Goal: Communication & Community: Answer question/provide support

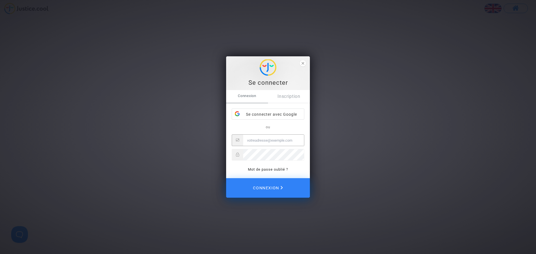
type input "katya.belchinska@skyrefund.com"
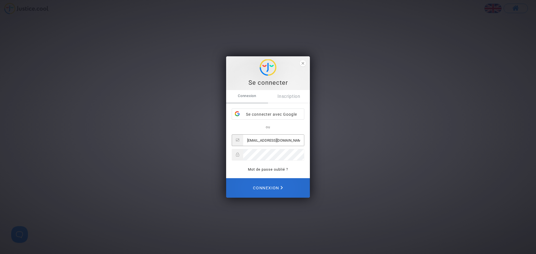
click at [271, 189] on span "Connexion" at bounding box center [268, 188] width 30 height 12
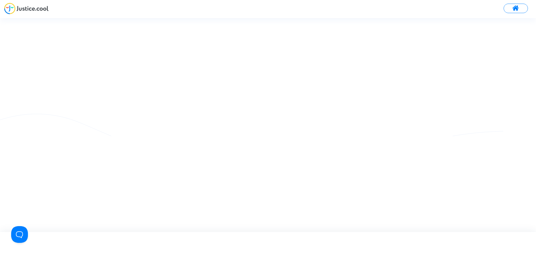
click at [516, 4] on button at bounding box center [516, 8] width 24 height 9
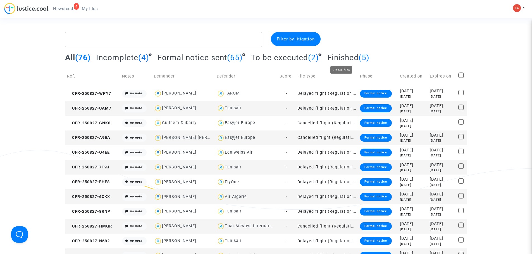
click at [338, 58] on span "Finished" at bounding box center [342, 57] width 31 height 9
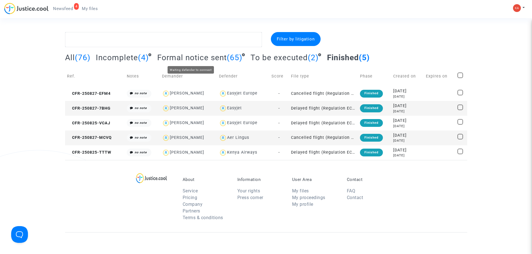
click at [204, 58] on span "Formal notice sent" at bounding box center [192, 57] width 70 height 9
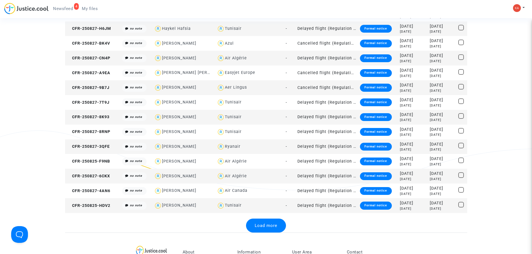
scroll to position [614, 0]
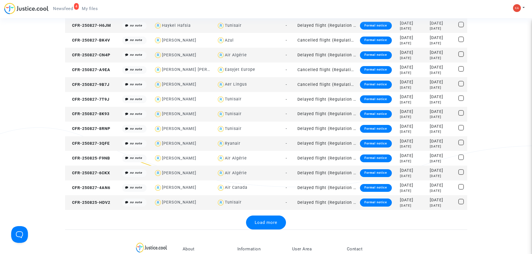
click at [259, 218] on div "Load more" at bounding box center [266, 223] width 40 height 14
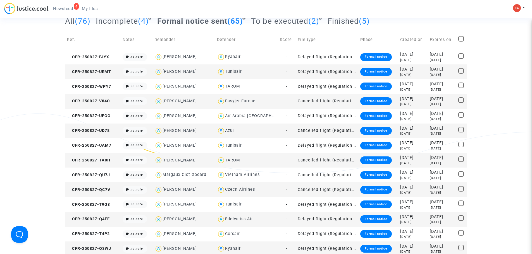
scroll to position [0, 0]
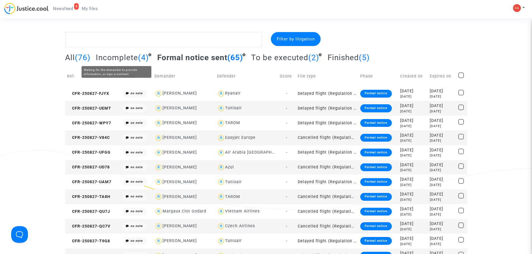
click at [115, 58] on span "Incomplete" at bounding box center [117, 57] width 42 height 9
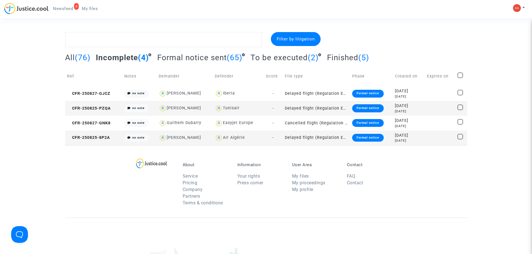
click at [70, 59] on span "All" at bounding box center [70, 57] width 10 height 9
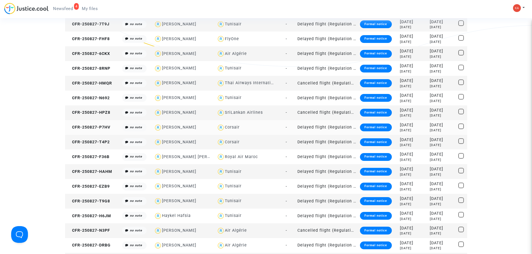
click at [187, 127] on div "[PERSON_NAME]" at bounding box center [179, 127] width 34 height 5
type textarea "@"[PERSON_NAME]" @"Pitcher Avocat""
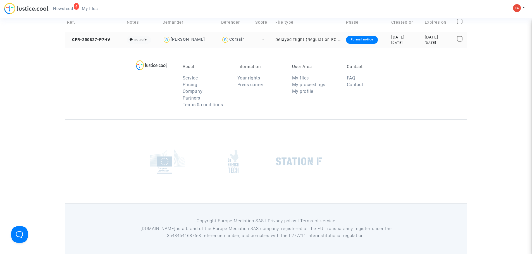
click at [199, 39] on div "[PERSON_NAME]" at bounding box center [188, 39] width 34 height 5
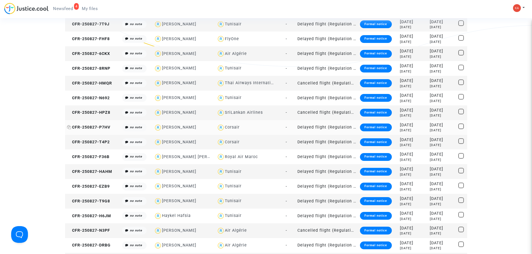
click at [101, 126] on span "CFR-250827-P7HV" at bounding box center [88, 127] width 43 height 5
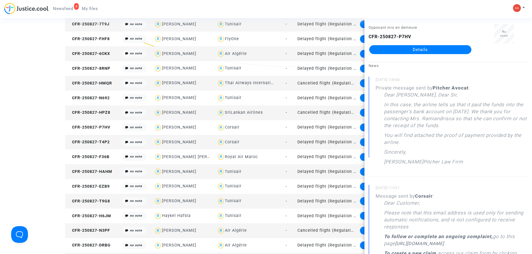
scroll to position [0, 0]
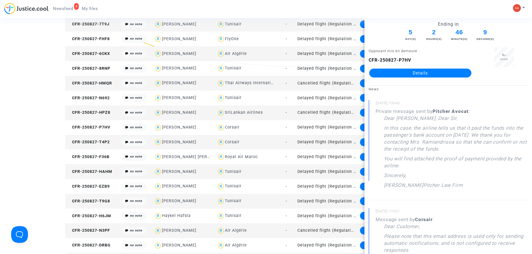
click at [440, 72] on link "Details" at bounding box center [420, 73] width 102 height 9
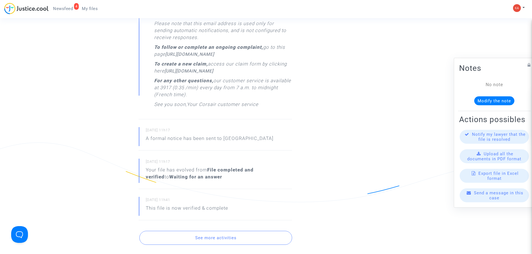
scroll to position [307, 0]
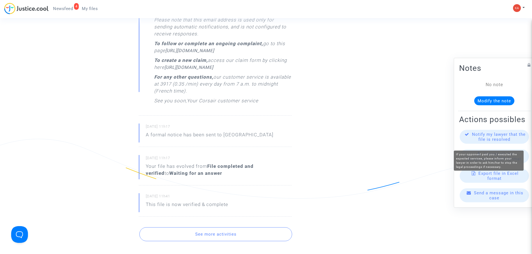
click at [505, 139] on span "Notify my lawyer that the file is resolved" at bounding box center [499, 137] width 54 height 10
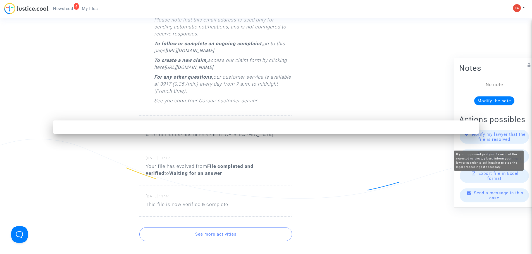
scroll to position [0, 0]
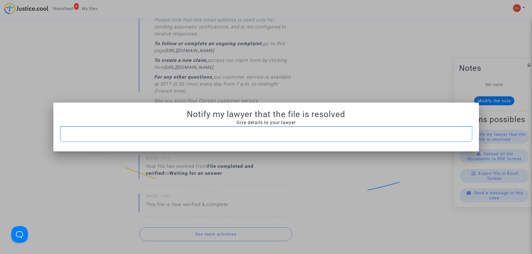
click at [314, 133] on p "Rich Text Editor, main" at bounding box center [266, 134] width 406 height 7
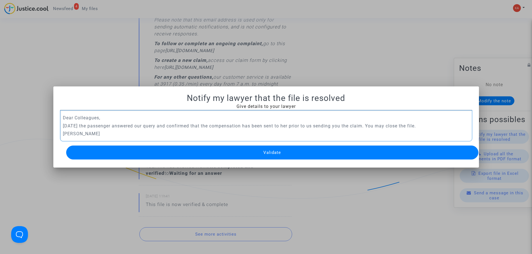
click at [306, 152] on button "Validate" at bounding box center [272, 153] width 412 height 14
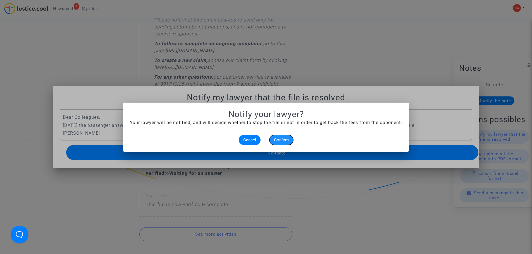
click at [284, 139] on span "Confirm" at bounding box center [281, 140] width 15 height 5
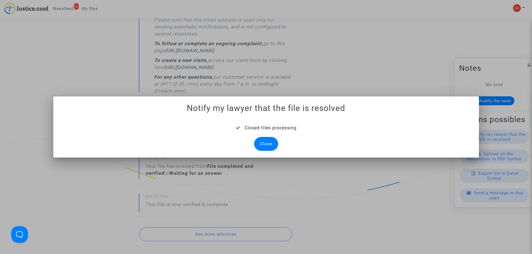
click at [274, 143] on div "Close" at bounding box center [266, 144] width 24 height 14
